Goal: Find specific page/section: Find specific page/section

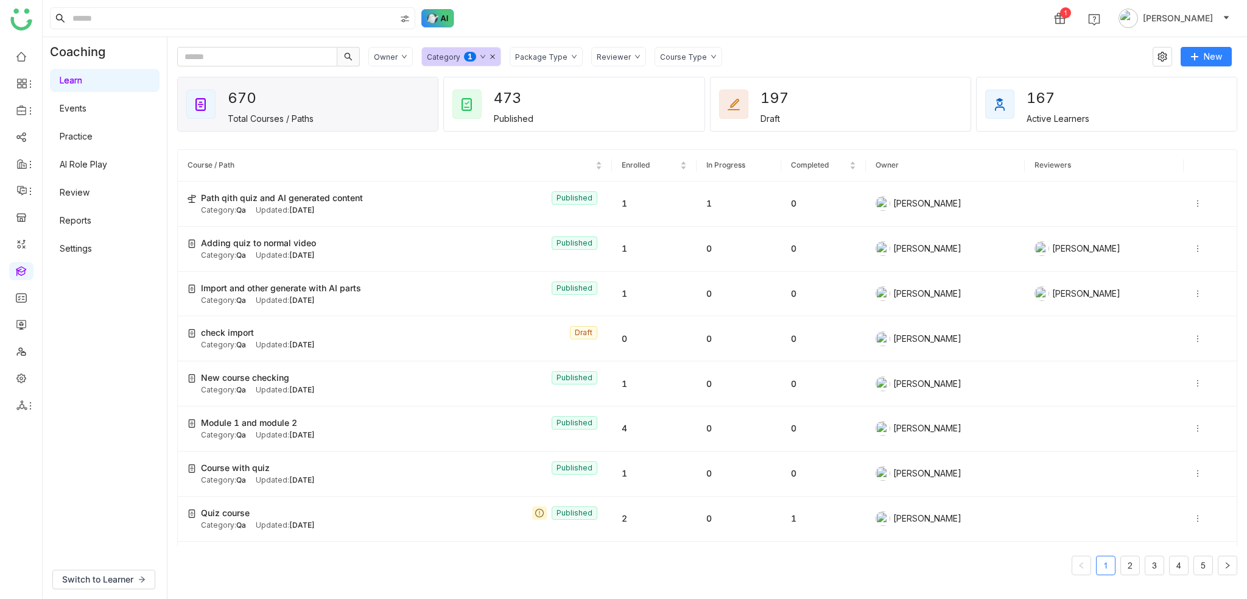
click at [441, 10] on img at bounding box center [437, 18] width 33 height 18
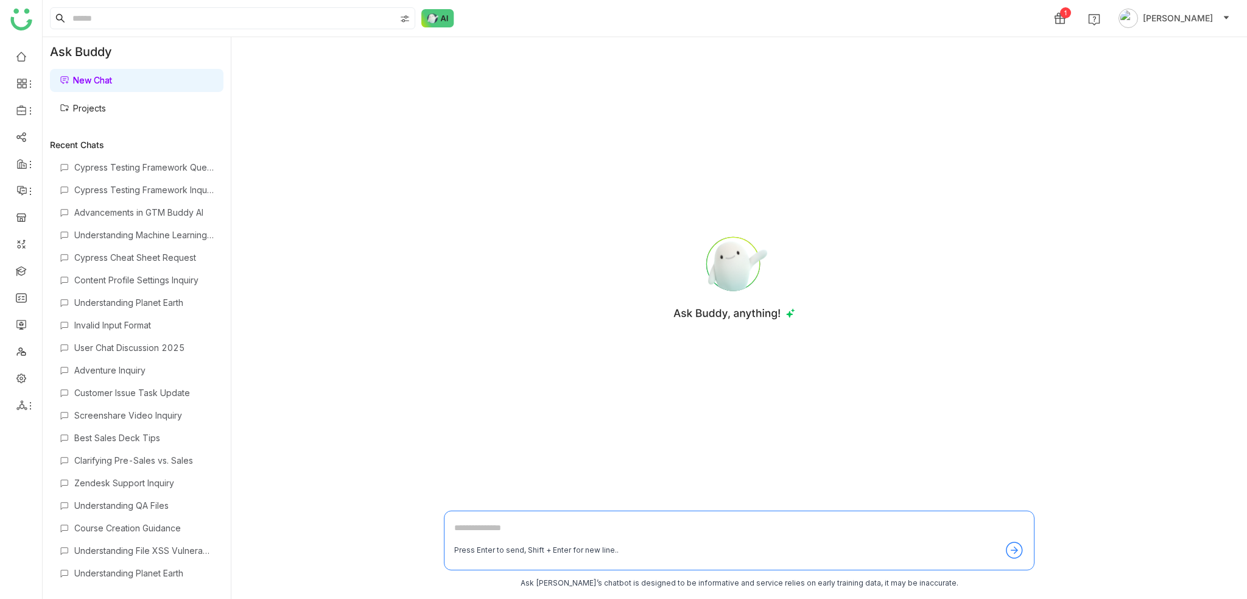
click at [999, 283] on div at bounding box center [734, 275] width 581 height 456
